Goal: Transaction & Acquisition: Download file/media

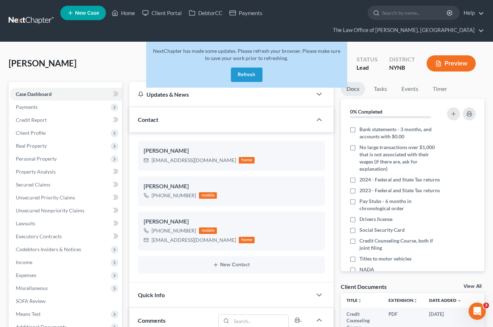
click at [36, 27] on link at bounding box center [32, 20] width 46 height 13
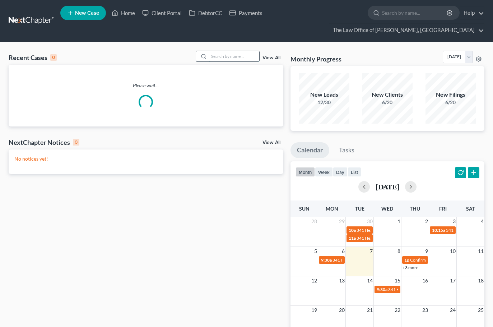
click at [239, 53] on input "search" at bounding box center [234, 56] width 50 height 10
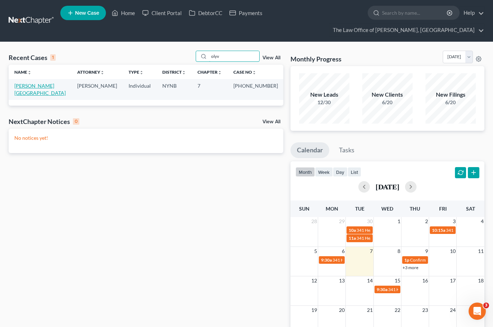
type input "olyv"
click at [26, 85] on link "[PERSON_NAME][GEOGRAPHIC_DATA]" at bounding box center [39, 89] width 51 height 13
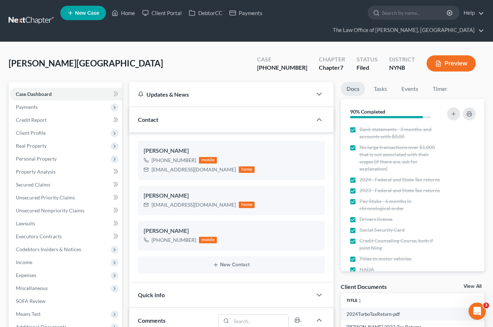
scroll to position [32, 0]
drag, startPoint x: 303, startPoint y: 67, endPoint x: 277, endPoint y: 73, distance: 27.0
click at [277, 73] on div "Case [PHONE_NUMBER]" at bounding box center [282, 64] width 62 height 21
copy div "25-11019"
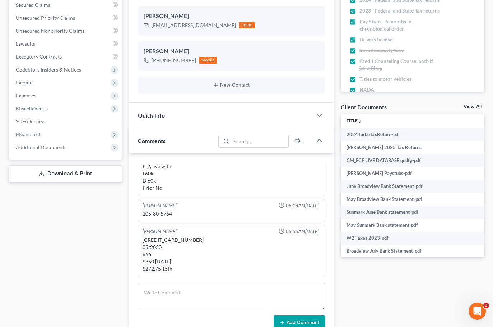
drag, startPoint x: 83, startPoint y: 154, endPoint x: 79, endPoint y: 155, distance: 4.0
click at [79, 155] on div "Case Dashboard Payments Invoices Payments Payments Credit Report Client Profile…" at bounding box center [66, 30] width 114 height 257
click at [86, 153] on span "Additional Documents" at bounding box center [66, 147] width 112 height 13
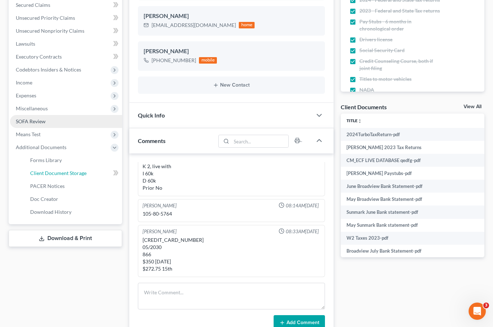
click at [92, 173] on link "Client Document Storage" at bounding box center [73, 173] width 98 height 13
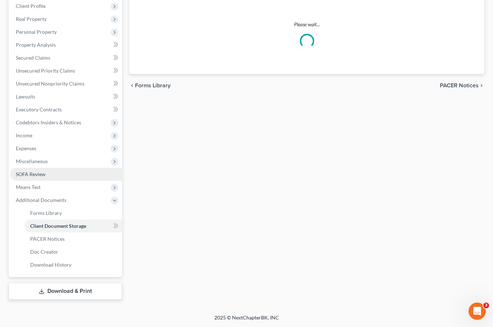
scroll to position [48, 0]
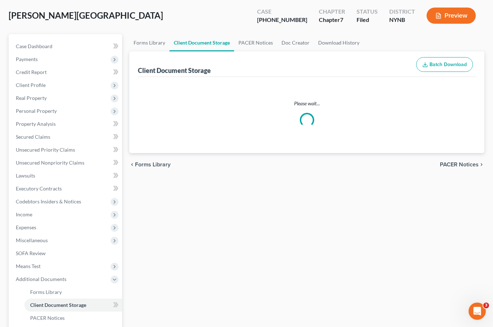
select select "1"
select select "5"
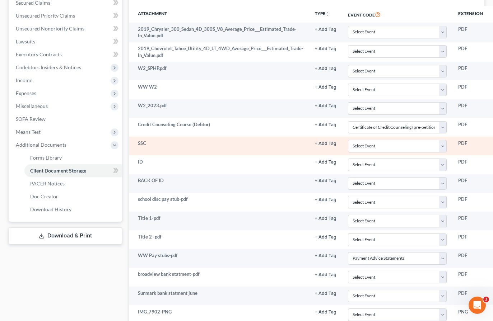
scroll to position [0, 0]
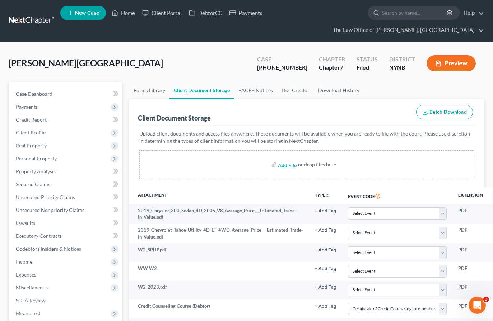
click at [284, 166] on input "file" at bounding box center [286, 164] width 17 height 13
type input "C:\fakepath\09_2025.pdf"
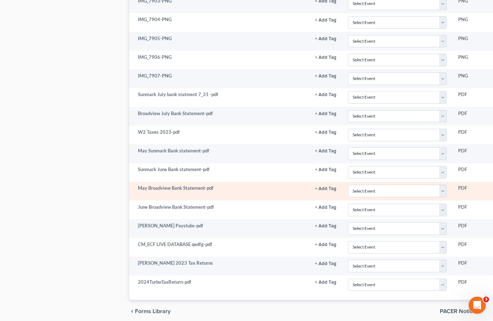
scroll to position [542, 0]
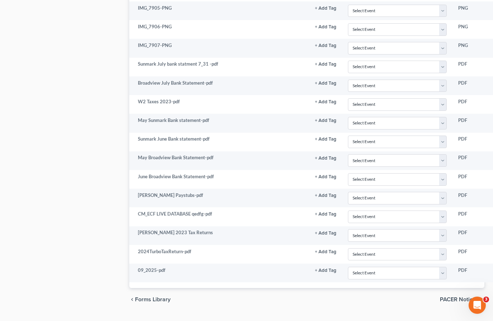
select select "1"
select select "5"
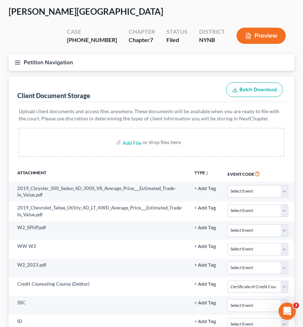
scroll to position [0, 0]
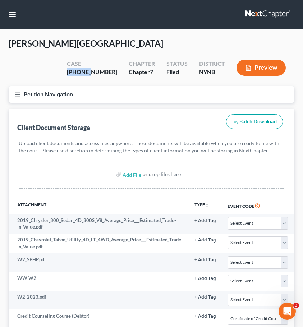
drag, startPoint x: 111, startPoint y: 55, endPoint x: 75, endPoint y: 54, distance: 36.3
click at [75, 54] on div "[PERSON_NAME] Upgraded Case [PHONE_NUMBER] Chapter Chapter 7 Status [GEOGRAPHIC…" at bounding box center [152, 62] width 286 height 48
click at [91, 60] on div "Case" at bounding box center [92, 64] width 50 height 8
click at [90, 68] on div "[PHONE_NUMBER]" at bounding box center [92, 72] width 50 height 8
drag, startPoint x: 86, startPoint y: 56, endPoint x: 112, endPoint y: 54, distance: 25.9
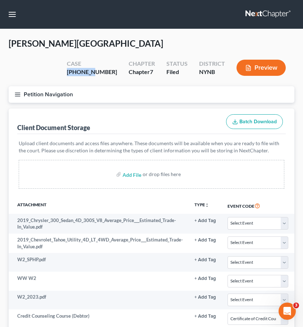
click at [112, 58] on div "Case [PHONE_NUMBER]" at bounding box center [92, 68] width 62 height 21
copy div "25-11019"
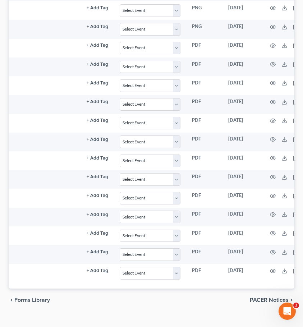
scroll to position [0, 118]
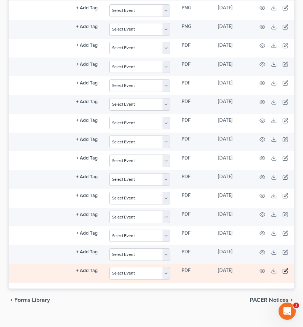
click at [284, 268] on icon "button" at bounding box center [285, 269] width 3 height 3
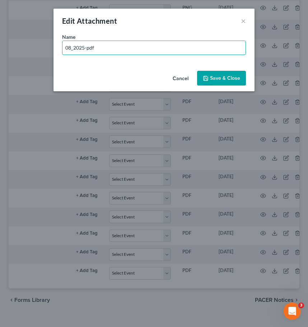
drag, startPoint x: 84, startPoint y: 50, endPoint x: 94, endPoint y: 55, distance: 10.9
click at [84, 51] on input "08_2025-pdf" at bounding box center [153, 48] width 183 height 14
type input "08_2025 statement -pdf"
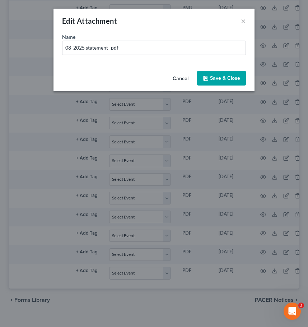
click at [215, 75] on span "Save & Close" at bounding box center [225, 78] width 30 height 6
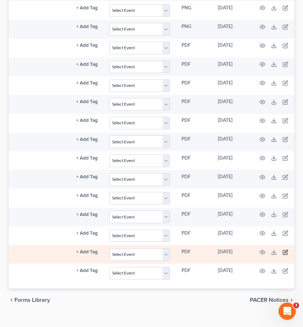
click at [283, 249] on icon "button" at bounding box center [285, 252] width 6 height 6
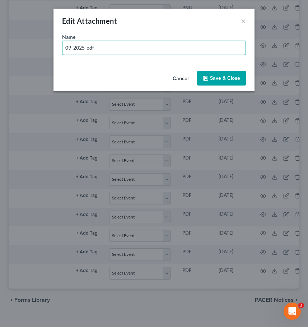
drag, startPoint x: 84, startPoint y: 47, endPoint x: 99, endPoint y: 65, distance: 23.2
click at [86, 48] on input "09_2025-pdf" at bounding box center [153, 48] width 183 height 14
type input "09_2025 statement-pdf"
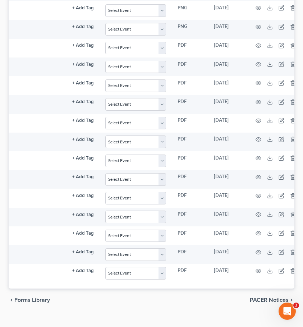
scroll to position [0, 134]
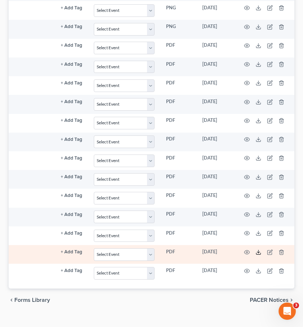
click at [258, 249] on icon at bounding box center [258, 252] width 6 height 6
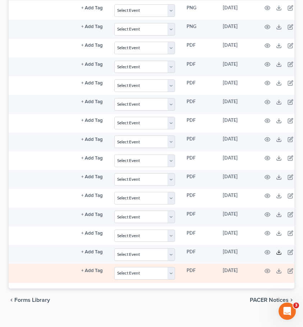
scroll to position [0, 121]
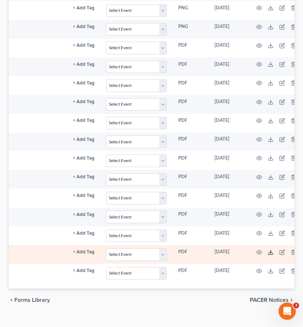
click at [270, 249] on icon at bounding box center [271, 252] width 6 height 6
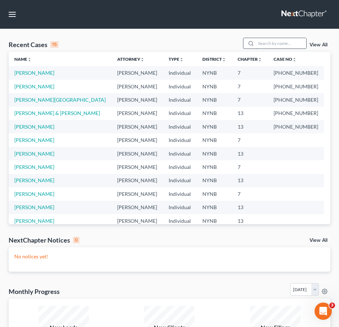
click at [268, 42] on input "search" at bounding box center [281, 43] width 50 height 10
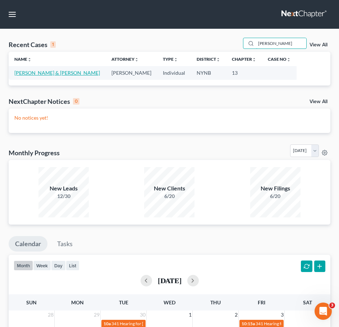
type input "shauna"
click at [52, 75] on link "Clark, Christopher & Shauna" at bounding box center [56, 73] width 85 height 6
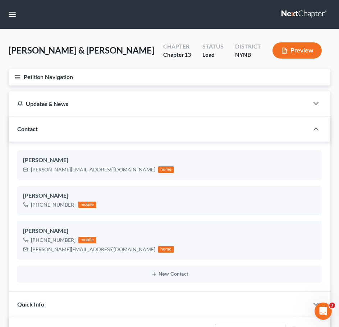
click at [17, 83] on button "Petition Navigation" at bounding box center [169, 77] width 321 height 17
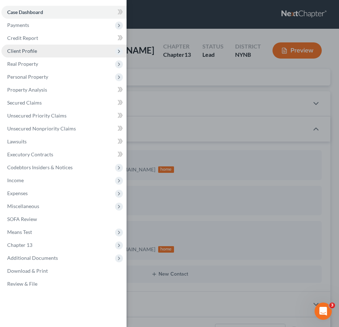
scroll to position [341, 0]
click at [135, 75] on div "Case Dashboard Payments Invoices Payments Payments Credit Report Client Profile" at bounding box center [169, 163] width 339 height 327
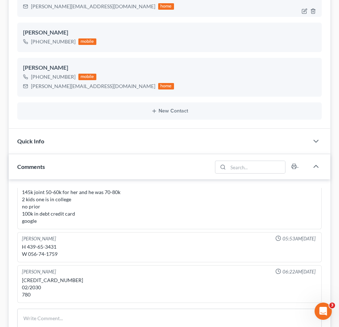
scroll to position [36, 0]
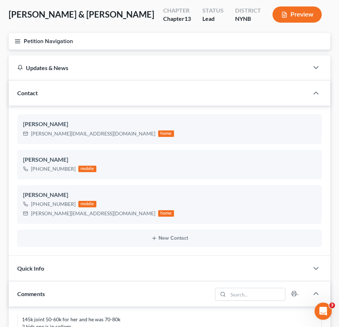
click at [15, 35] on button "Petition Navigation" at bounding box center [169, 41] width 321 height 17
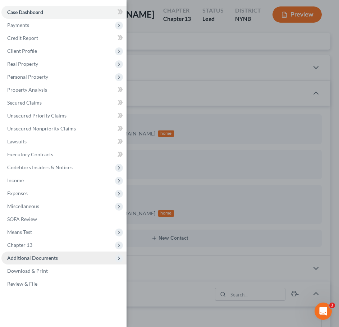
drag, startPoint x: 48, startPoint y: 258, endPoint x: 57, endPoint y: 254, distance: 9.3
click at [48, 255] on span "Additional Documents" at bounding box center [32, 258] width 51 height 6
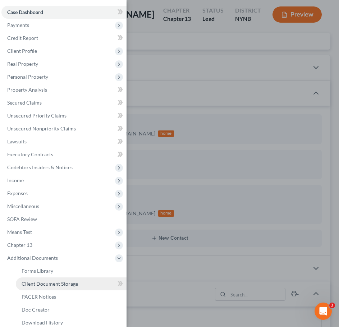
click at [75, 255] on span "Client Document Storage" at bounding box center [50, 284] width 56 height 6
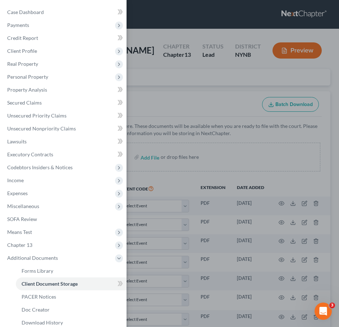
click at [193, 175] on div "Case Dashboard Payments Invoices Payments Payments Credit Report Client Profile" at bounding box center [169, 163] width 339 height 327
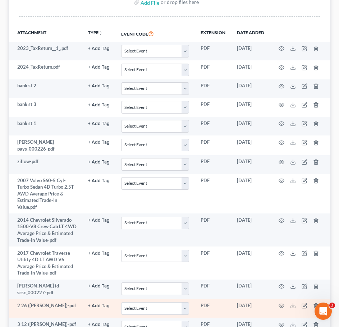
scroll to position [152, 0]
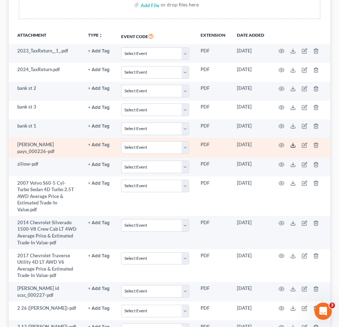
click at [294, 146] on icon at bounding box center [293, 145] width 6 height 6
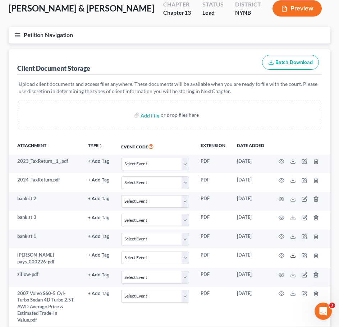
scroll to position [0, 0]
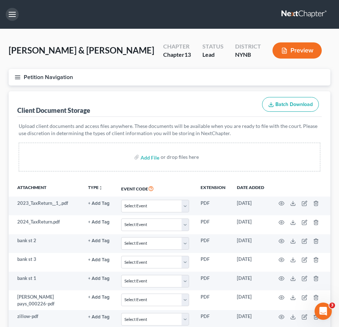
click at [11, 15] on button "button" at bounding box center [12, 14] width 13 height 13
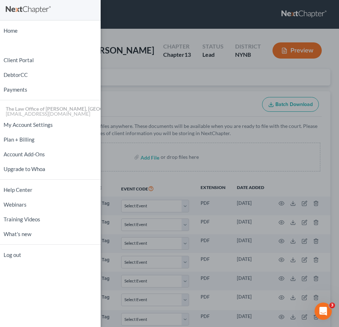
click at [114, 97] on div "Home New Case Client Portal DebtorCC Payments The Law Office of Christiaan Van …" at bounding box center [169, 163] width 339 height 327
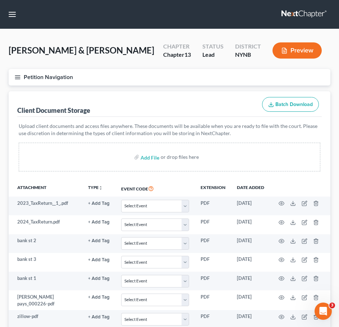
click at [24, 80] on button "Petition Navigation" at bounding box center [169, 77] width 321 height 17
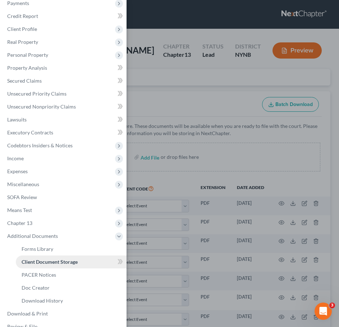
scroll to position [34, 0]
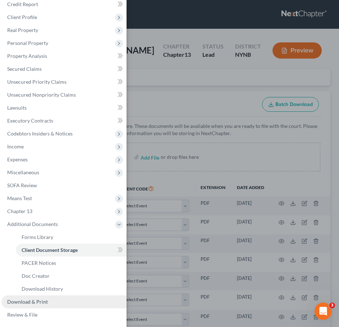
click at [19, 255] on span "Download & Print" at bounding box center [27, 301] width 41 height 6
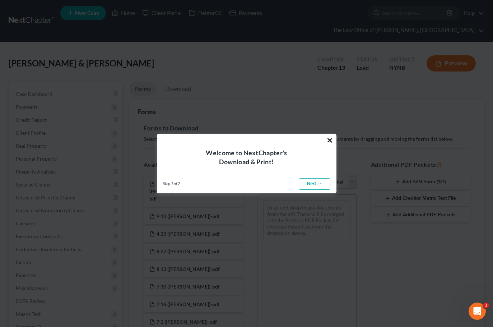
click at [330, 143] on button "×" at bounding box center [330, 139] width 7 height 11
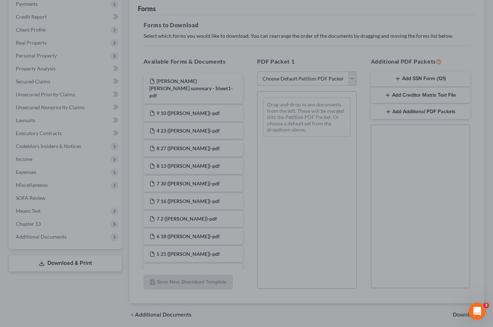
scroll to position [130, 0]
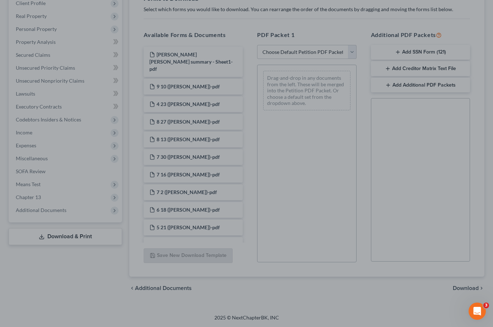
click at [264, 234] on div at bounding box center [246, 163] width 493 height 327
click at [133, 37] on div at bounding box center [246, 163] width 493 height 327
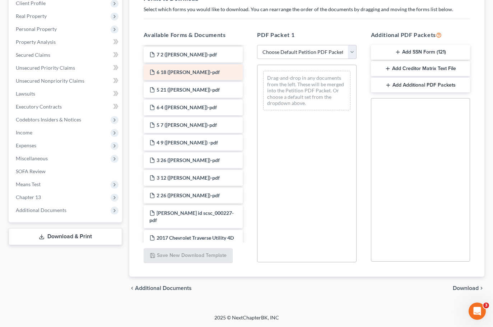
scroll to position [144, 0]
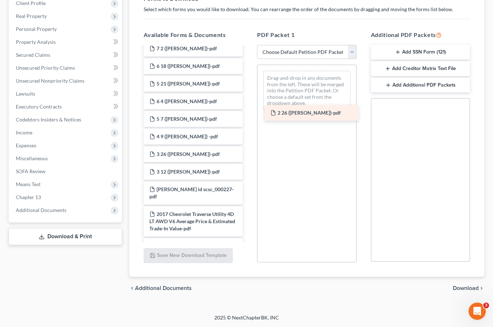
drag, startPoint x: 193, startPoint y: 182, endPoint x: 313, endPoint y: 113, distance: 138.9
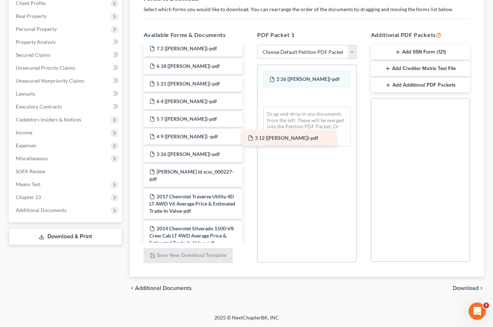
drag, startPoint x: 204, startPoint y: 166, endPoint x: 302, endPoint y: 139, distance: 101.9
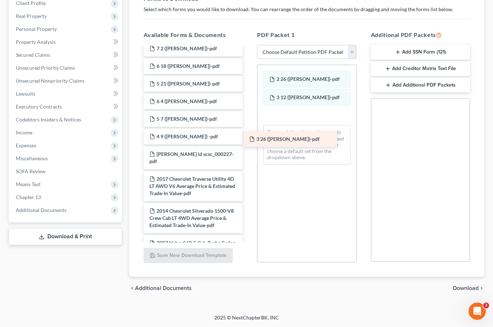
drag, startPoint x: 197, startPoint y: 146, endPoint x: 304, endPoint y: 136, distance: 107.1
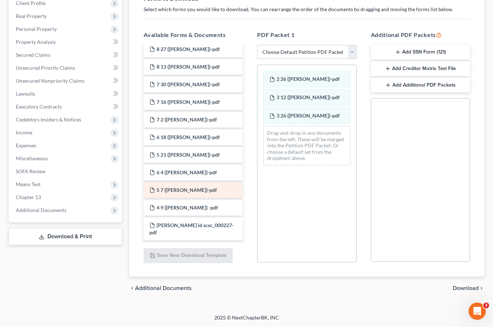
scroll to position [72, 0]
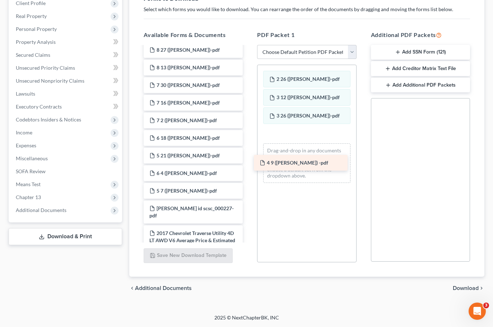
drag, startPoint x: 193, startPoint y: 200, endPoint x: 303, endPoint y: 161, distance: 116.9
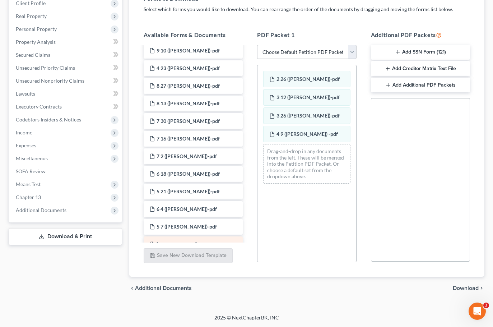
scroll to position [0, 0]
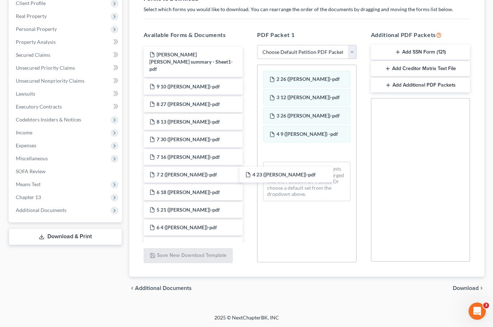
drag, startPoint x: 186, startPoint y: 97, endPoint x: 304, endPoint y: 167, distance: 137.5
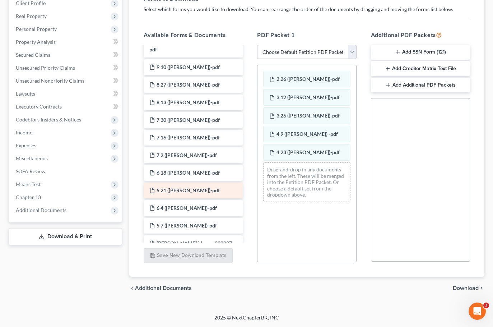
scroll to position [36, 0]
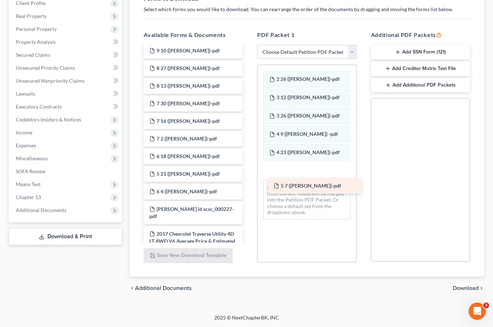
drag, startPoint x: 168, startPoint y: 200, endPoint x: 293, endPoint y: 184, distance: 126.4
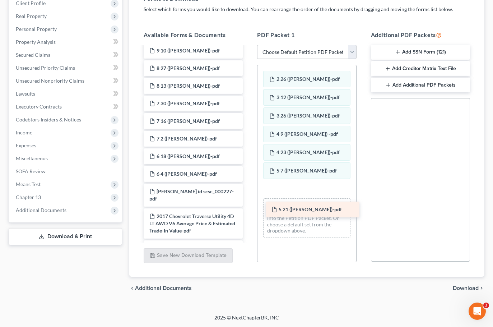
drag, startPoint x: 196, startPoint y: 163, endPoint x: 318, endPoint y: 205, distance: 129.4
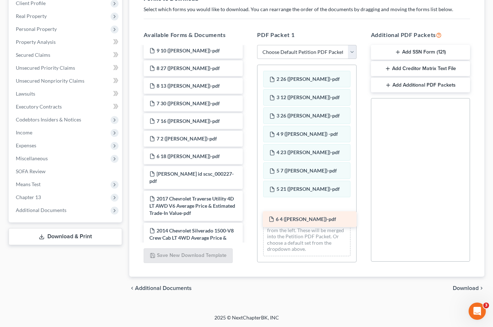
drag, startPoint x: 187, startPoint y: 167, endPoint x: 305, endPoint y: 214, distance: 126.5
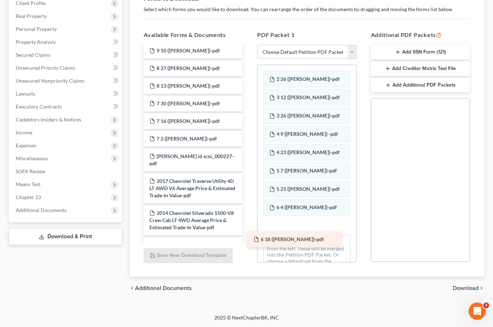
drag, startPoint x: 204, startPoint y: 147, endPoint x: 311, endPoint y: 235, distance: 138.6
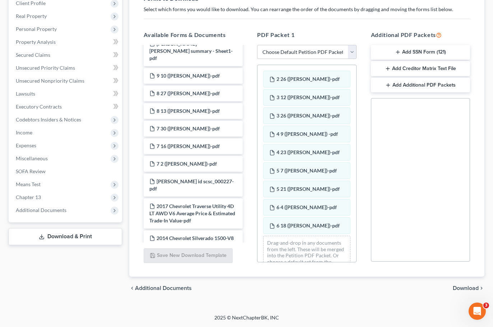
scroll to position [0, 0]
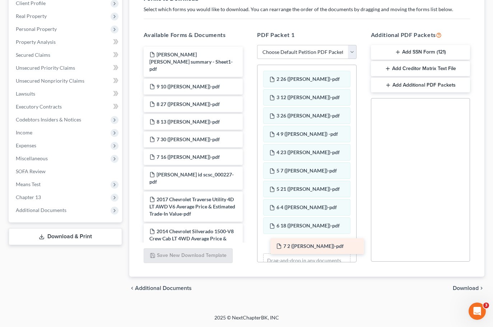
drag, startPoint x: 184, startPoint y: 167, endPoint x: 304, endPoint y: 246, distance: 143.2
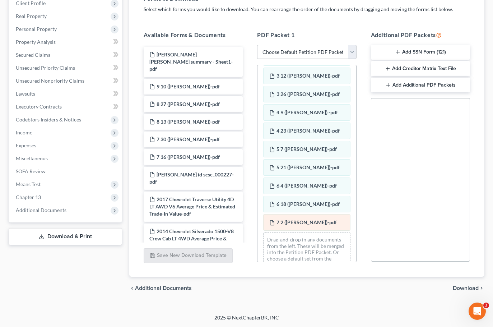
scroll to position [37, 0]
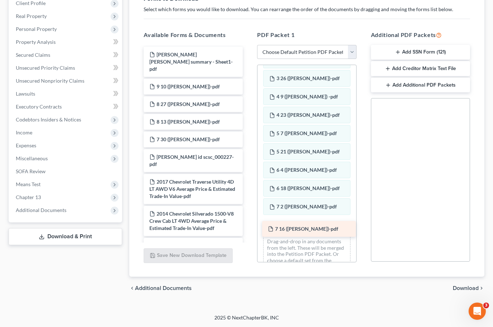
drag, startPoint x: 179, startPoint y: 152, endPoint x: 297, endPoint y: 230, distance: 141.3
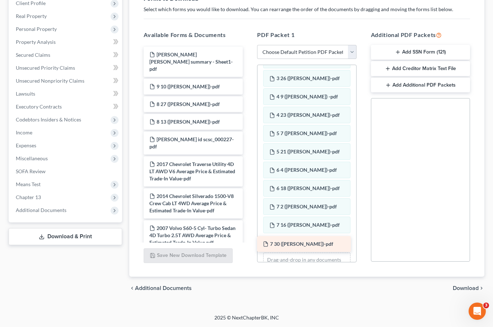
drag, startPoint x: 170, startPoint y: 134, endPoint x: 283, endPoint y: 245, distance: 159.0
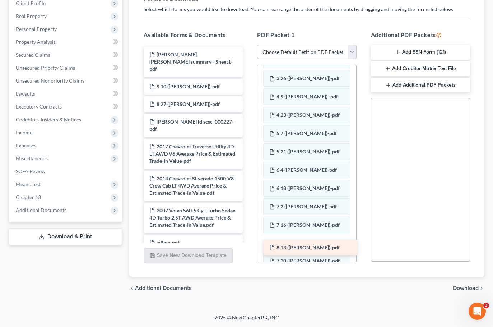
drag, startPoint x: 172, startPoint y: 116, endPoint x: 292, endPoint y: 247, distance: 177.7
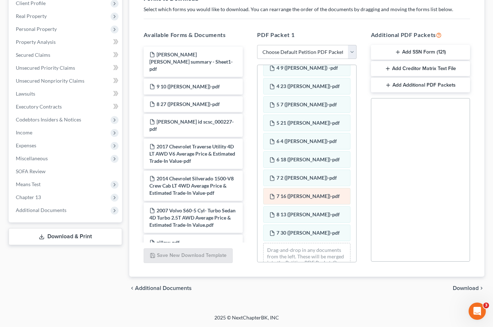
scroll to position [92, 0]
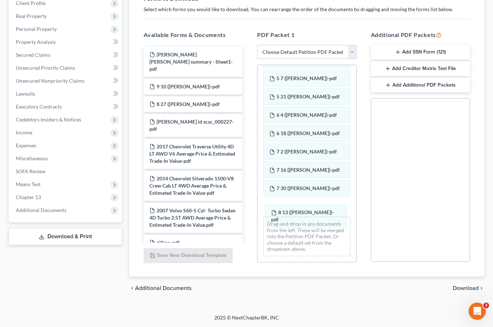
drag, startPoint x: 286, startPoint y: 182, endPoint x: 287, endPoint y: 204, distance: 21.2
click at [288, 206] on div "8 13 (Shauna Paystub)-pdf 2 26 (Shauna Paystub)-pdf 3 12 (Shauna Paystub)-pdf 3…" at bounding box center [307, 117] width 98 height 289
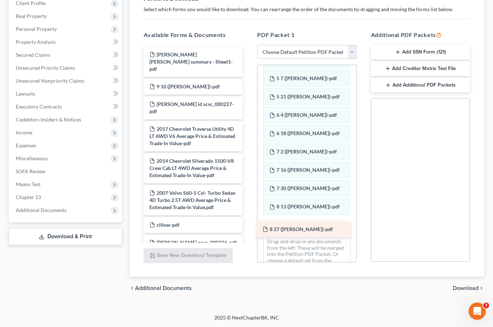
drag, startPoint x: 179, startPoint y: 98, endPoint x: 295, endPoint y: 228, distance: 173.5
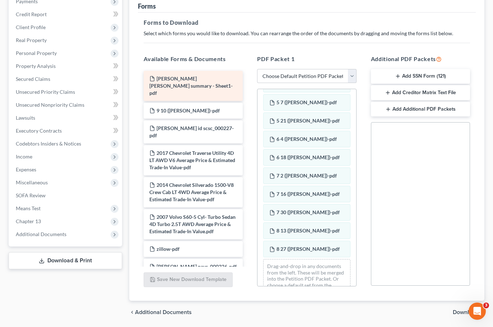
scroll to position [94, 0]
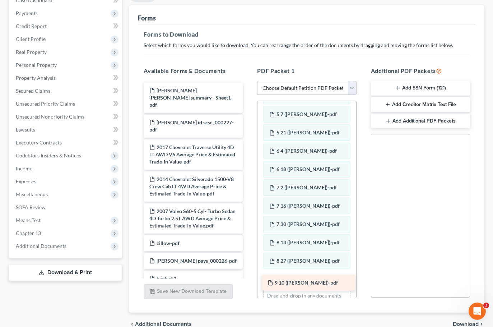
drag, startPoint x: 163, startPoint y: 116, endPoint x: 282, endPoint y: 282, distance: 204.2
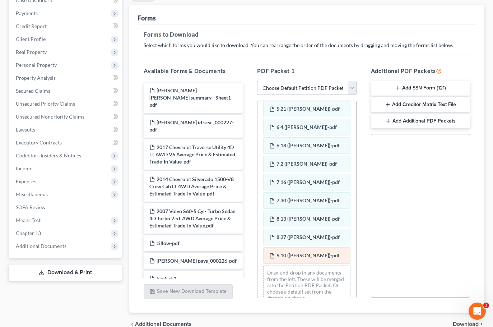
scroll to position [129, 0]
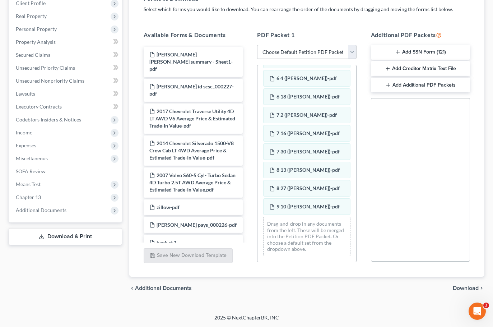
click at [462, 287] on span "Download" at bounding box center [466, 288] width 26 height 6
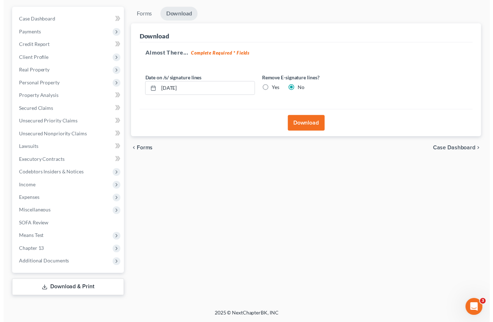
scroll to position [75, 0]
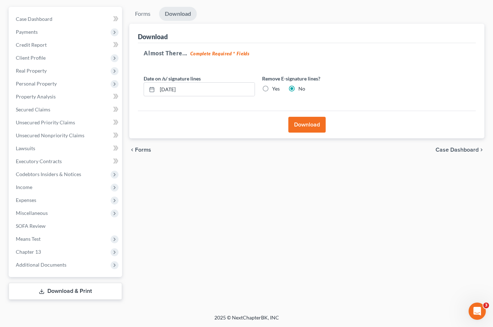
click at [306, 127] on button "Download" at bounding box center [306, 125] width 37 height 16
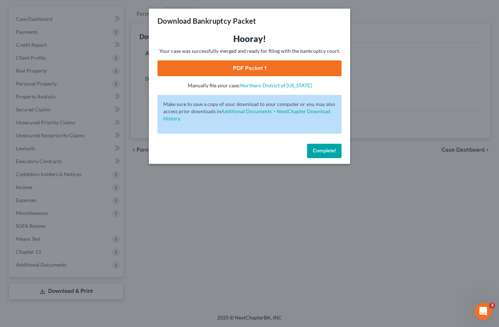
click at [266, 69] on link "PDF Packet 1" at bounding box center [249, 68] width 184 height 16
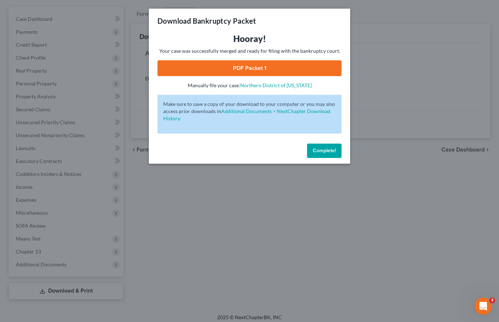
click at [323, 154] on button "Complete!" at bounding box center [324, 151] width 34 height 14
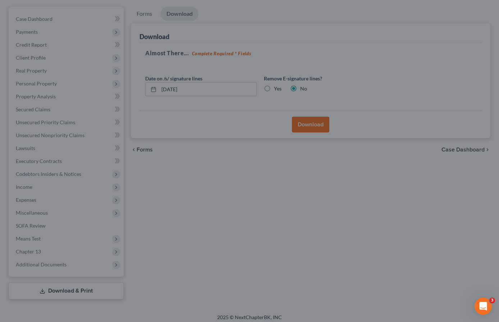
click at [323, 153] on div "Complete!" at bounding box center [249, 144] width 175 height 20
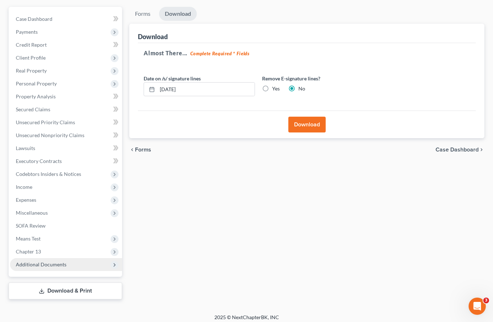
click at [41, 269] on span "Additional Documents" at bounding box center [66, 264] width 112 height 13
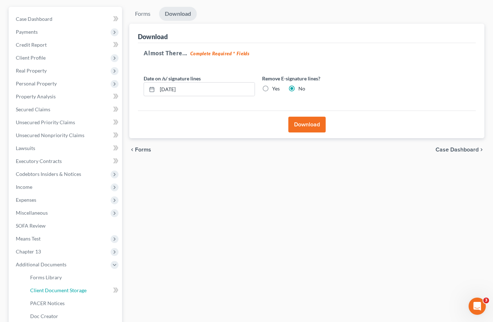
drag, startPoint x: 62, startPoint y: 291, endPoint x: 325, endPoint y: 157, distance: 295.4
click at [63, 291] on span "Client Document Storage" at bounding box center [58, 290] width 56 height 6
